Goal: Task Accomplishment & Management: Manage account settings

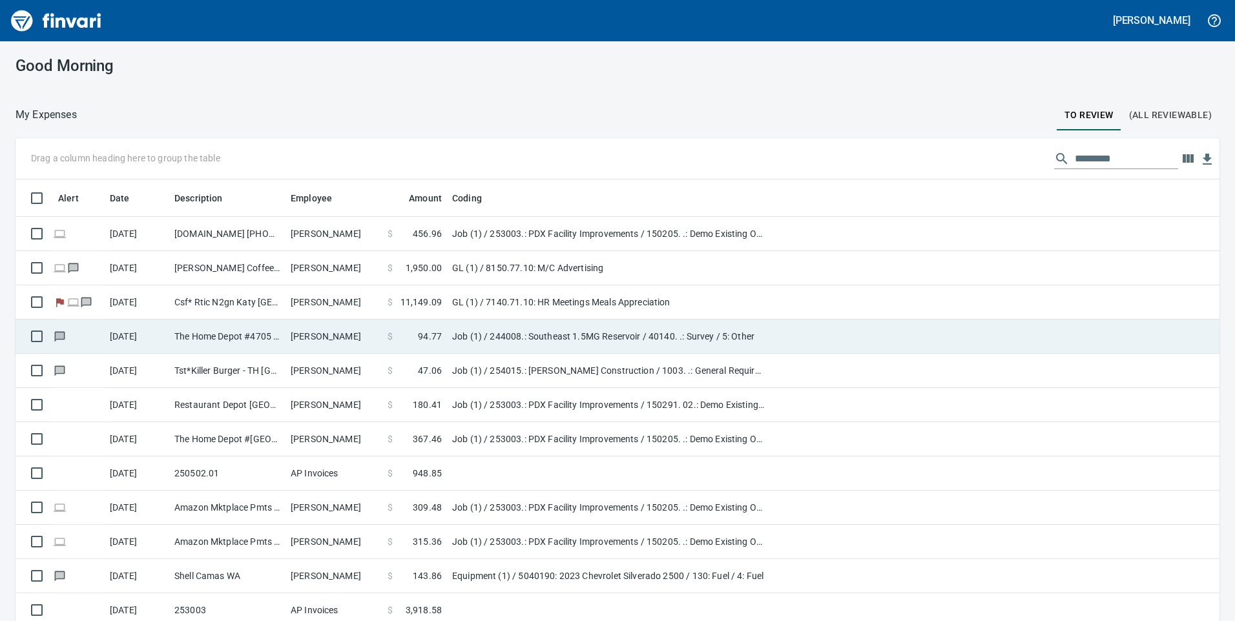
click at [335, 335] on td "[PERSON_NAME]" at bounding box center [333, 337] width 97 height 34
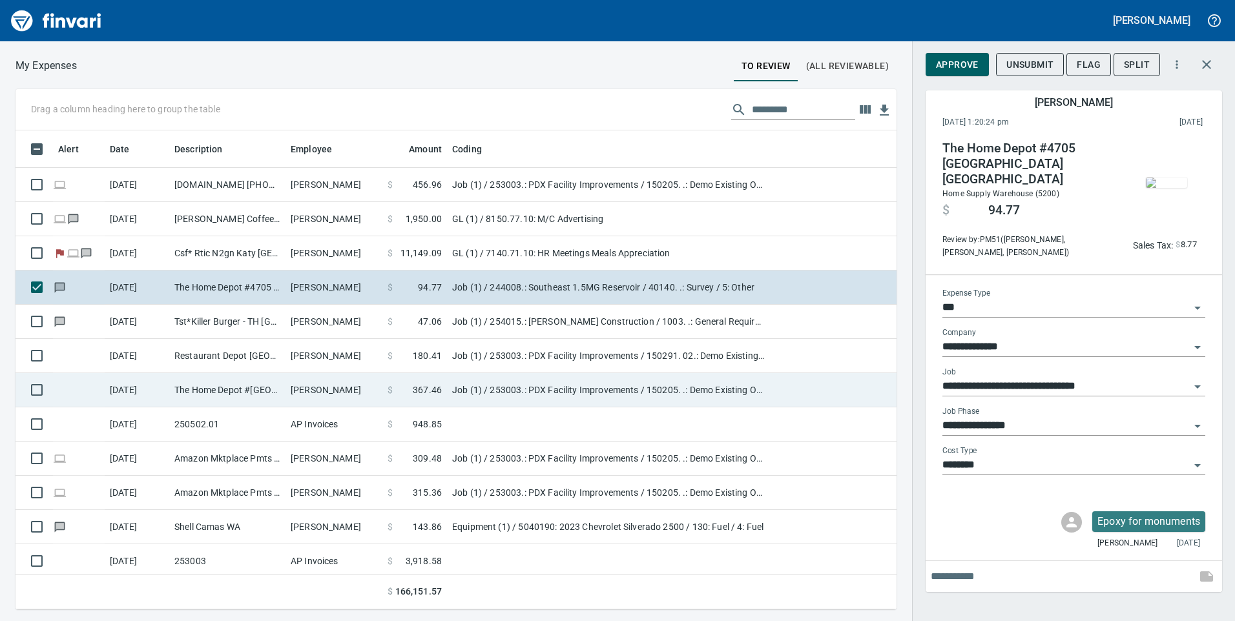
scroll to position [470, 862]
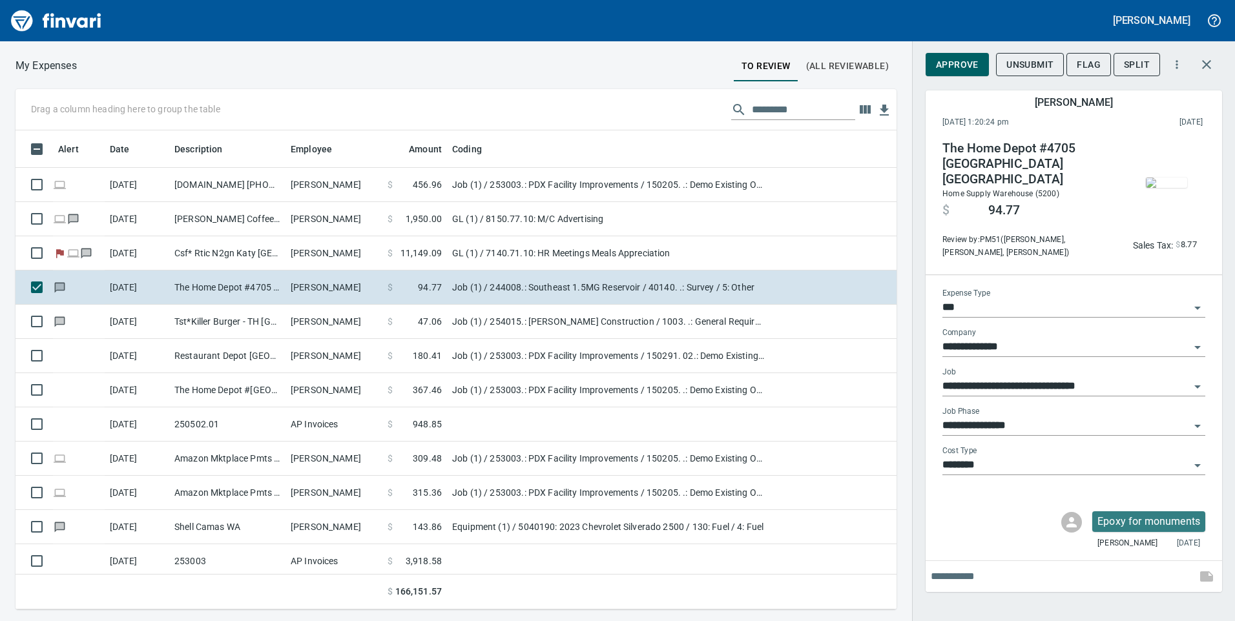
click at [1174, 184] on img "button" at bounding box center [1166, 183] width 41 height 10
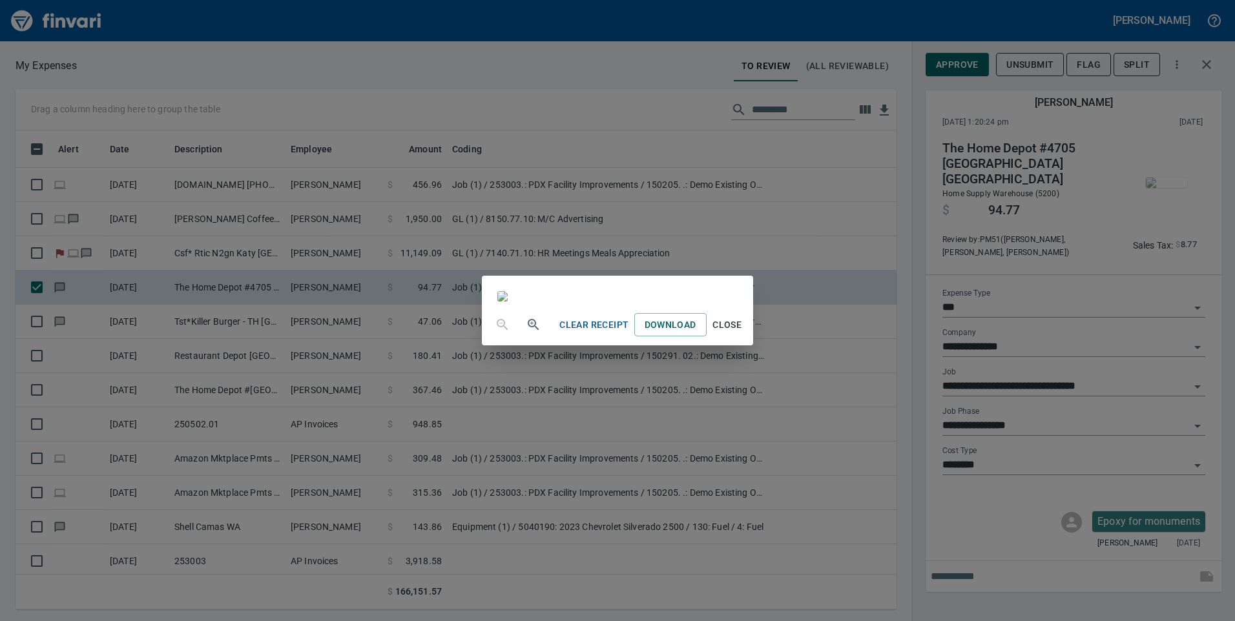
click at [743, 333] on span "Close" at bounding box center [727, 325] width 31 height 16
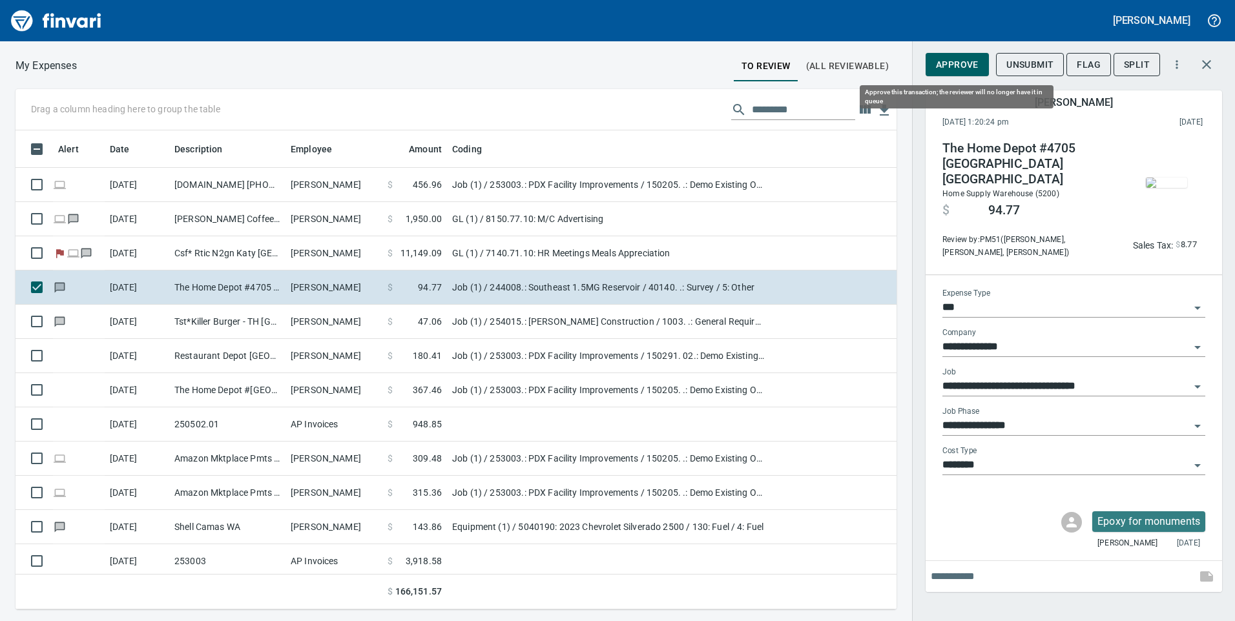
click at [951, 63] on span "Approve" at bounding box center [957, 65] width 43 height 16
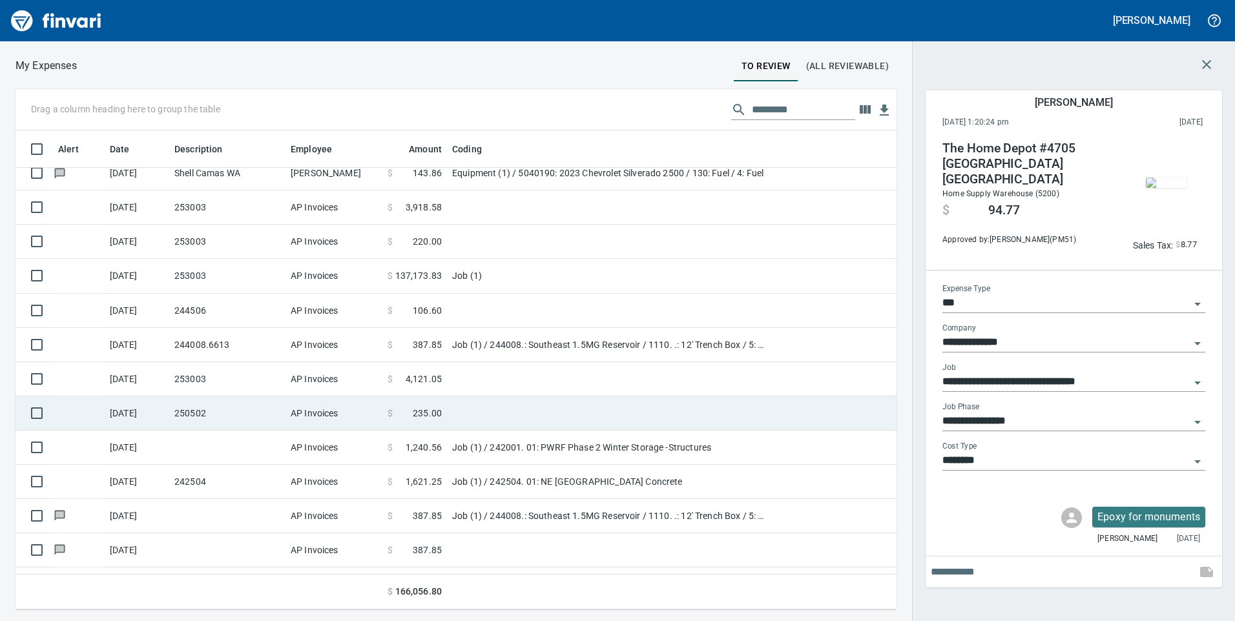
scroll to position [323, 0]
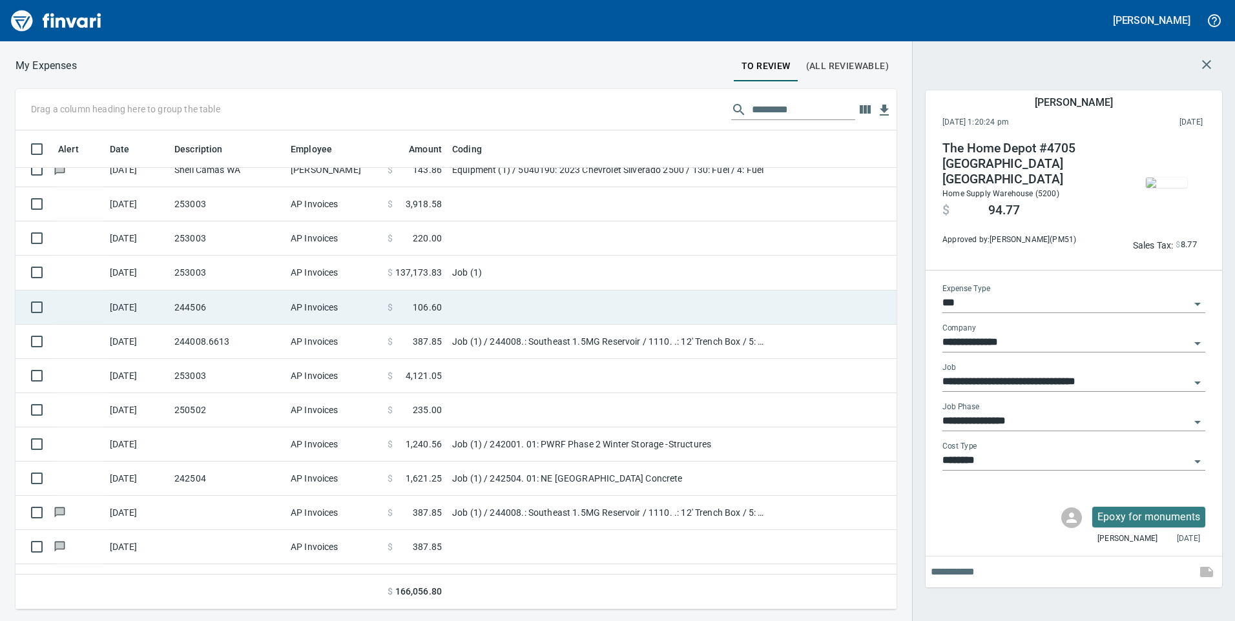
click at [207, 301] on td "244506" at bounding box center [227, 308] width 116 height 34
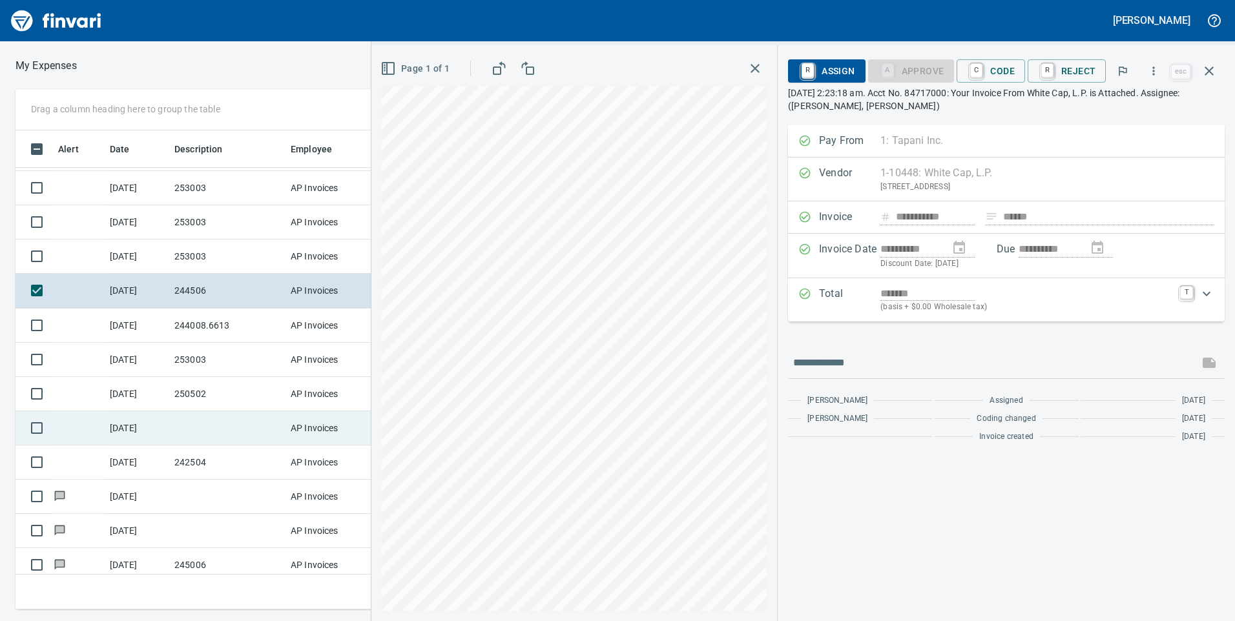
scroll to position [347, 0]
